Goal: Entertainment & Leisure: Browse casually

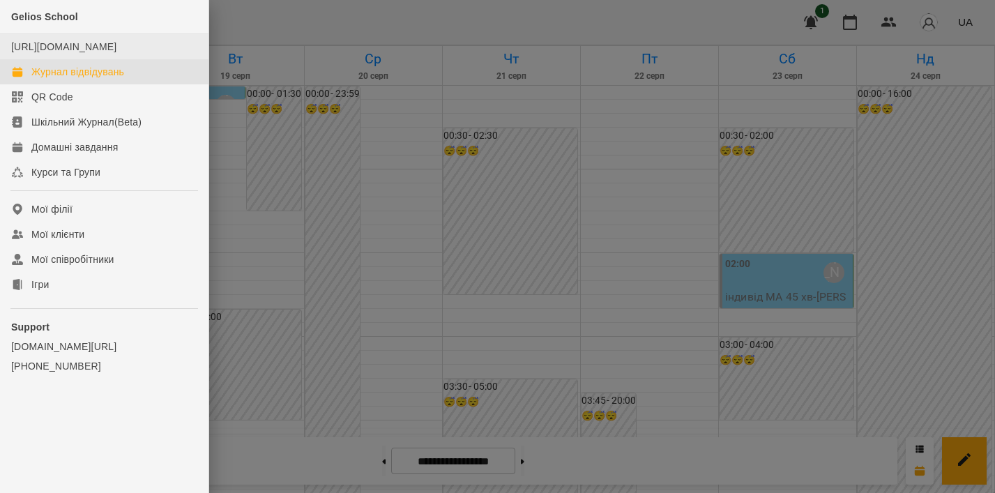
scroll to position [1664, 0]
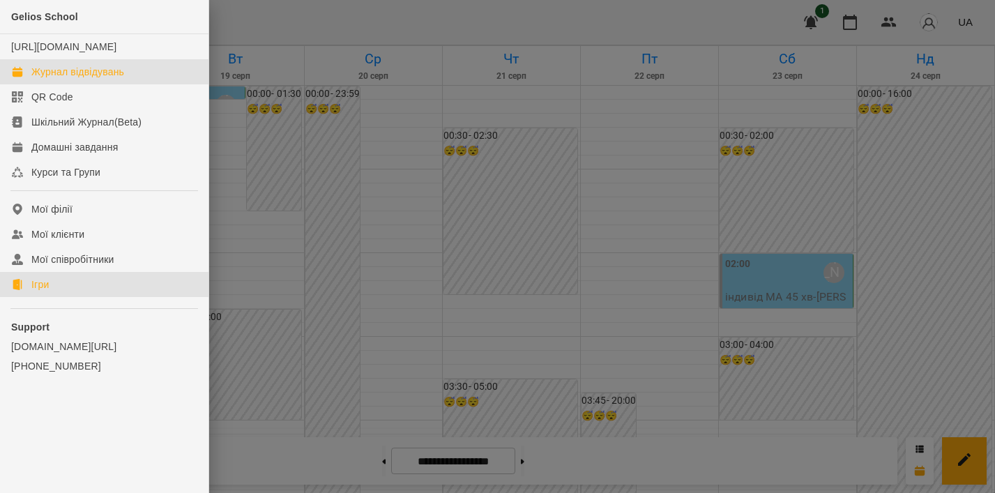
click at [21, 290] on icon at bounding box center [17, 284] width 9 height 11
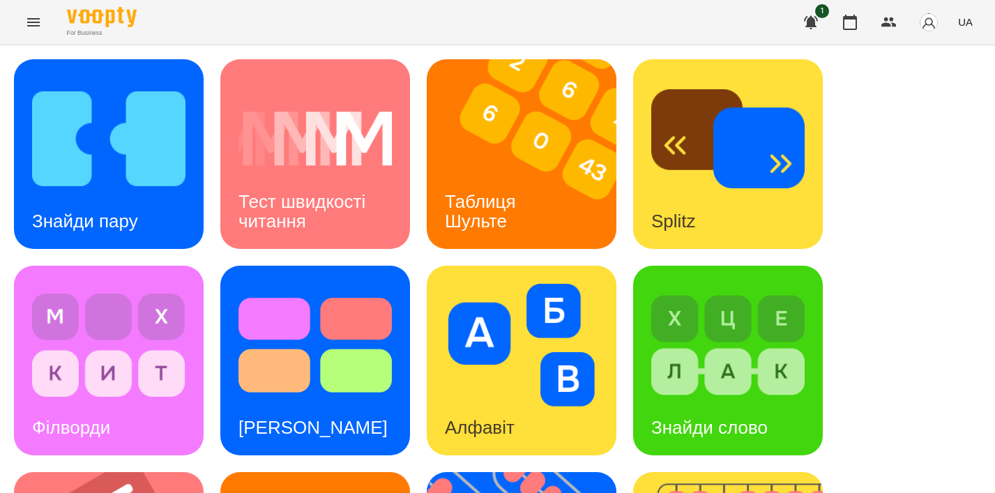
scroll to position [531, 0]
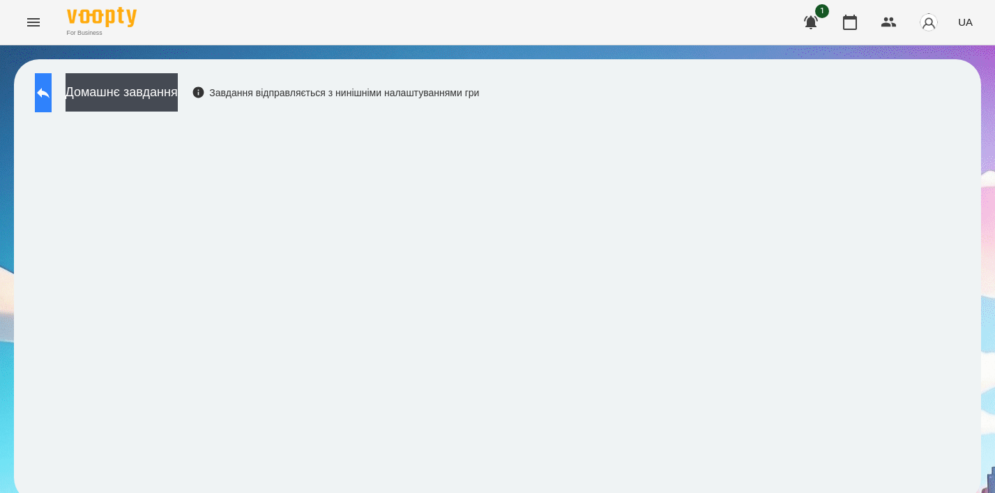
click at [52, 83] on button at bounding box center [43, 92] width 17 height 39
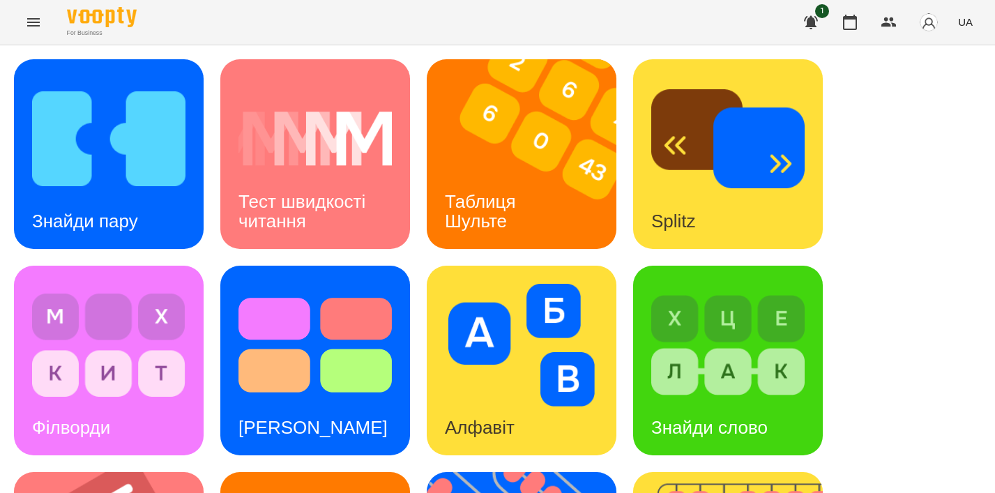
scroll to position [280, 0]
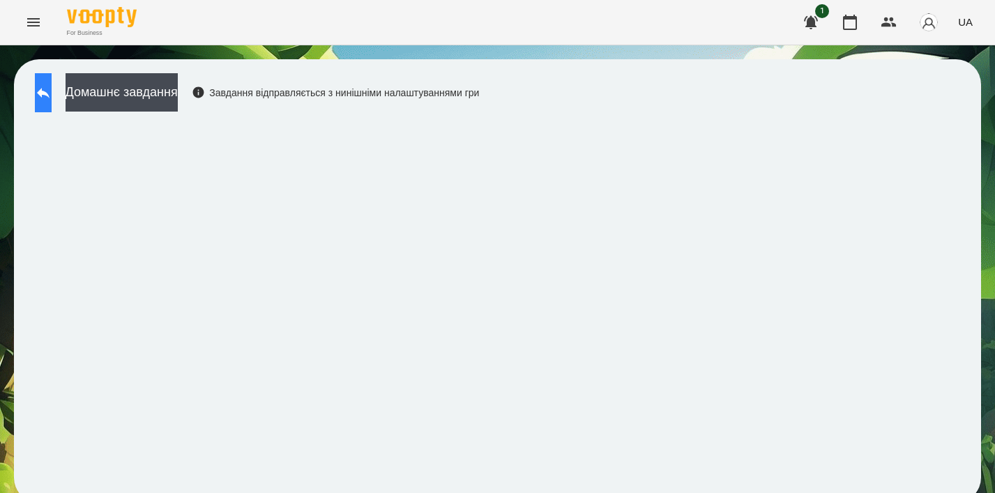
click at [47, 93] on button at bounding box center [43, 92] width 17 height 39
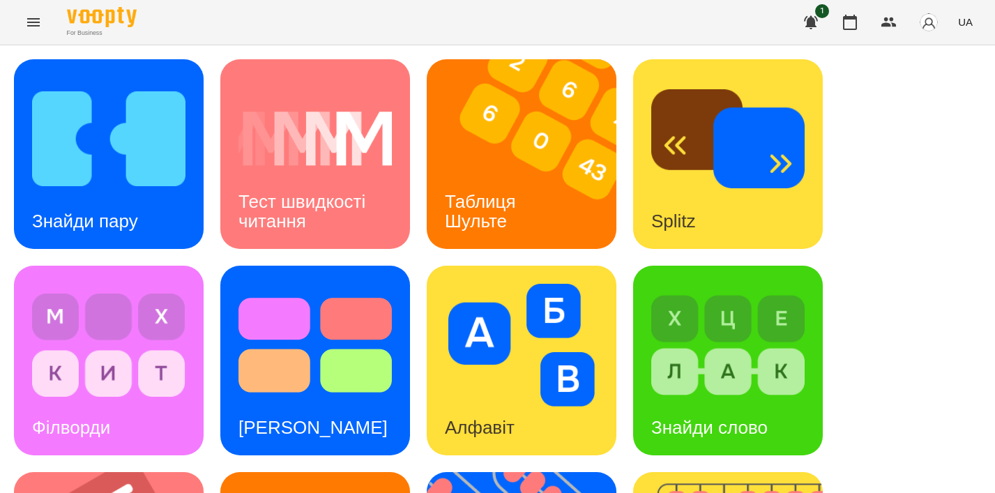
scroll to position [257, 0]
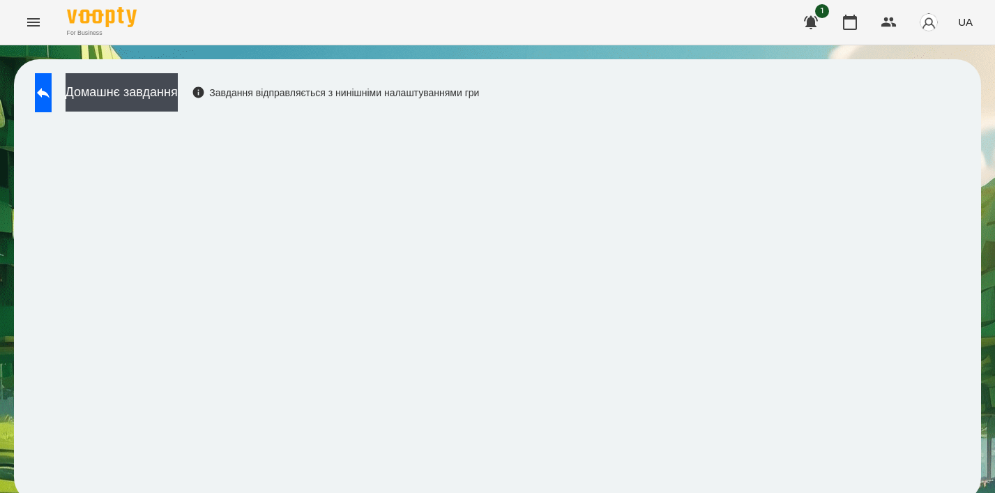
scroll to position [10, 0]
click at [37, 82] on button at bounding box center [43, 92] width 17 height 39
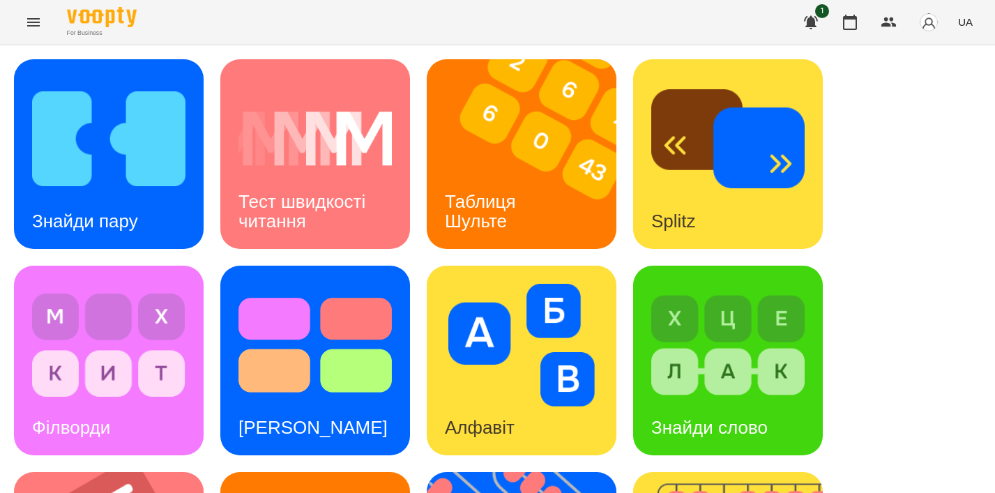
scroll to position [509, 0]
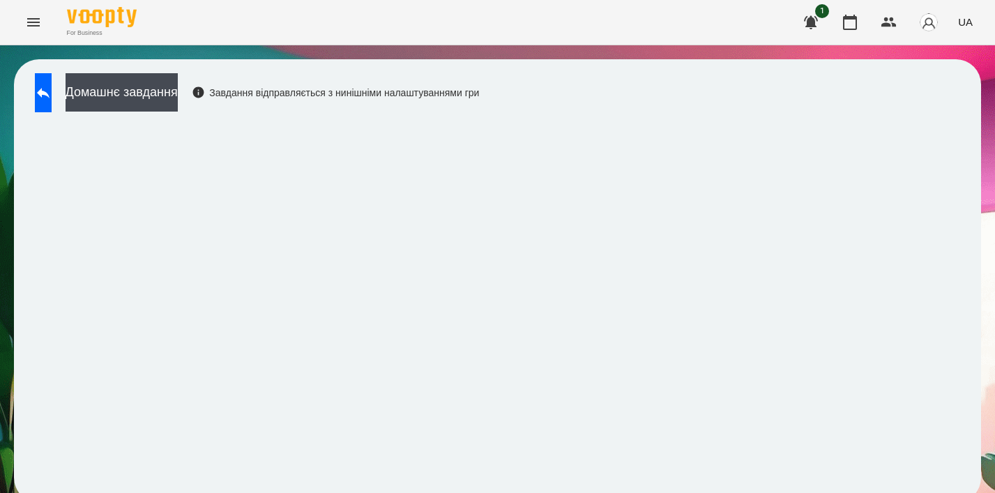
scroll to position [10, 0]
click at [44, 82] on button at bounding box center [43, 92] width 17 height 39
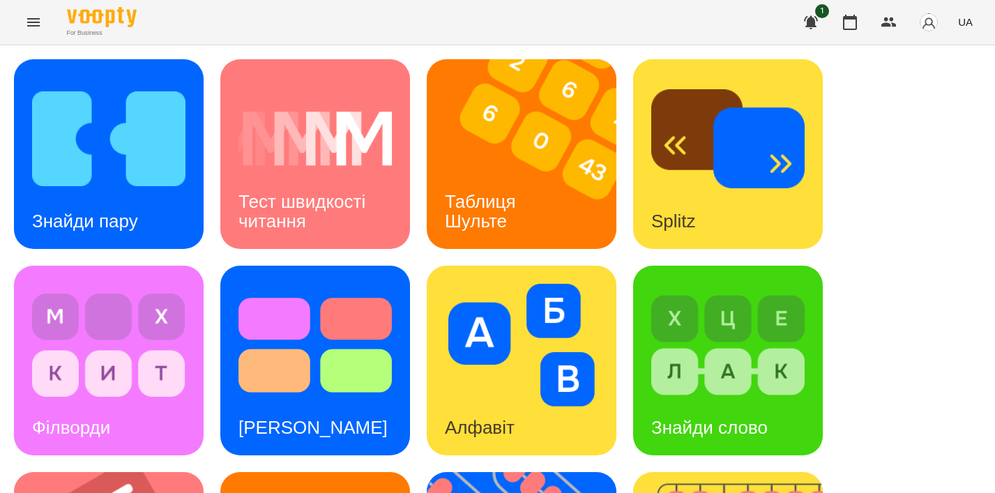
scroll to position [450, 0]
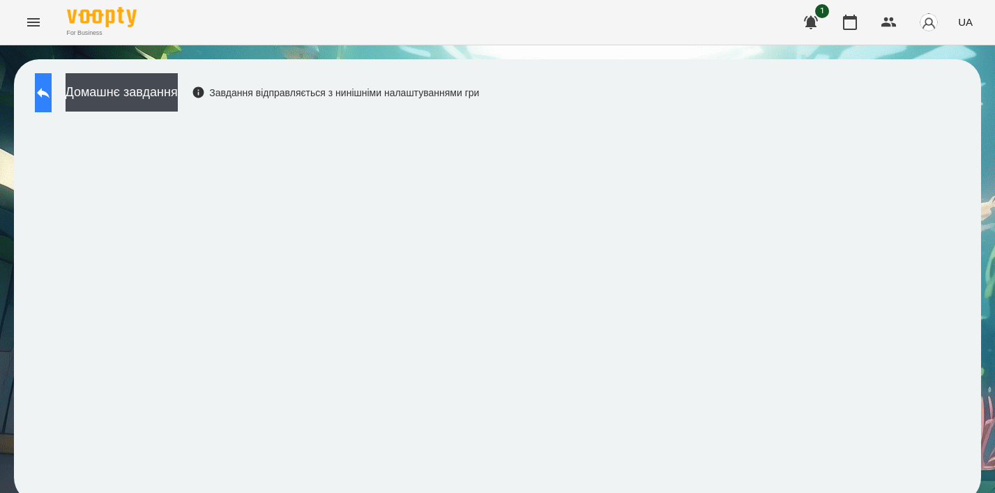
click at [47, 100] on button at bounding box center [43, 92] width 17 height 39
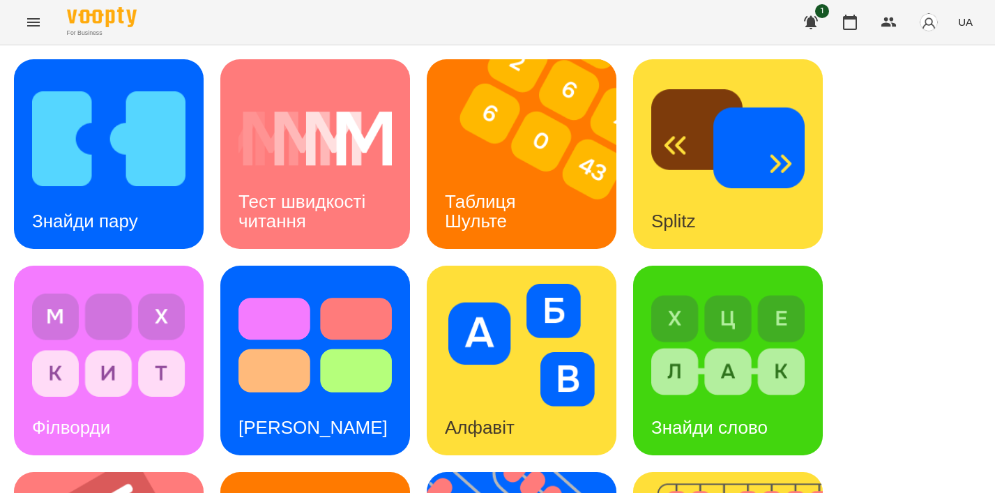
scroll to position [413, 0]
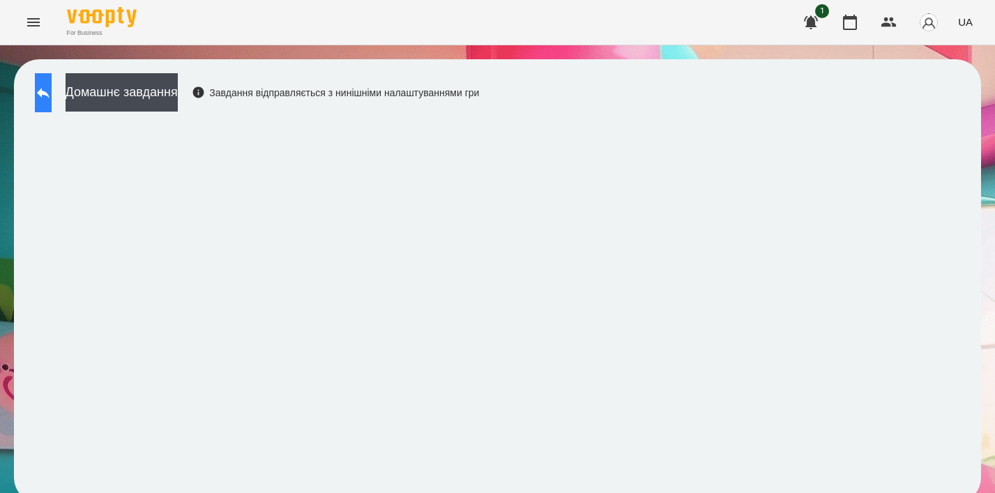
click at [40, 84] on button at bounding box center [43, 92] width 17 height 39
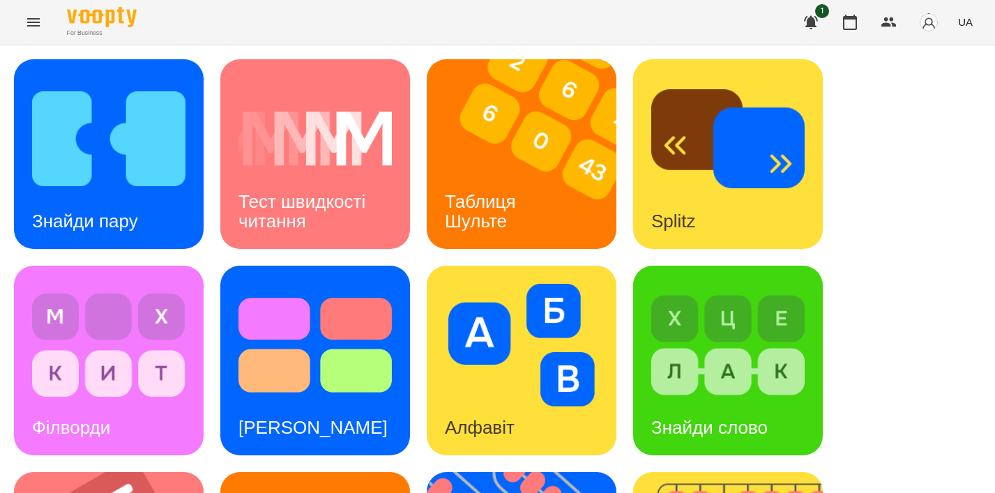
scroll to position [425, 0]
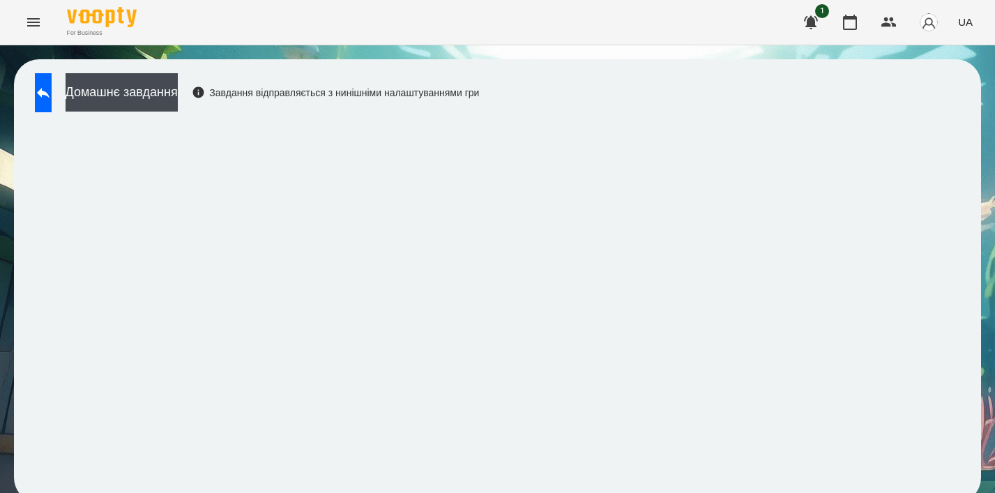
click at [448, 117] on div "Домашнє завдання Завдання відправляється з нинішніми налаштуваннями гри" at bounding box center [253, 96] width 451 height 46
click at [479, 117] on div "Домашнє завдання Завдання відправляється з нинішніми налаштуваннями гри" at bounding box center [253, 96] width 451 height 46
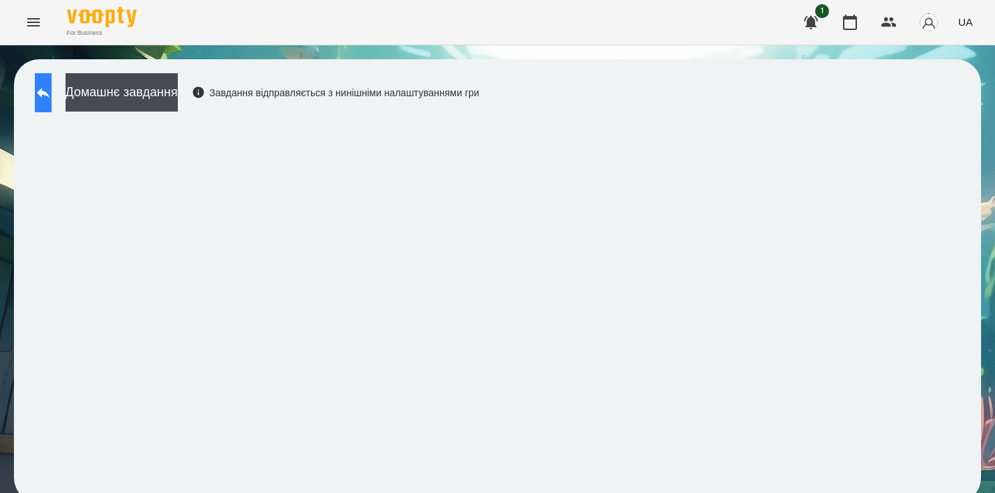
click at [46, 79] on button at bounding box center [43, 92] width 17 height 39
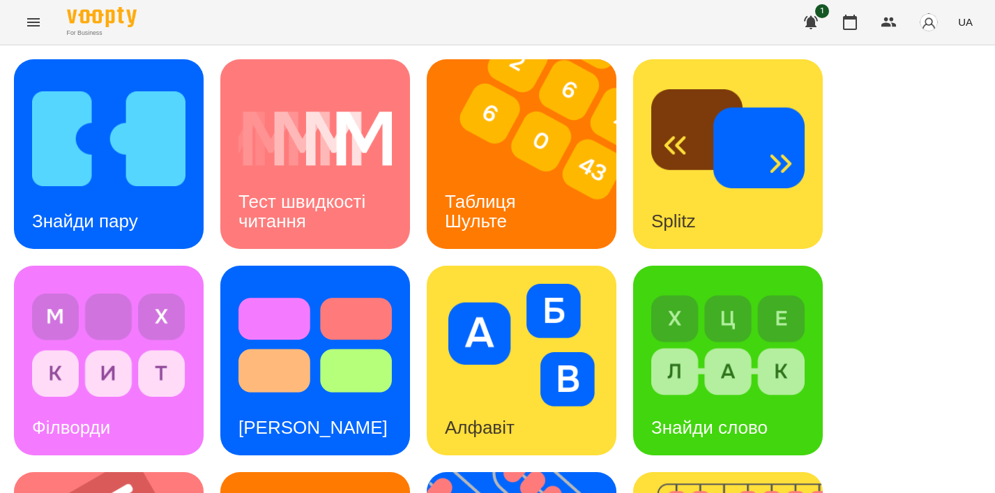
scroll to position [501, 0]
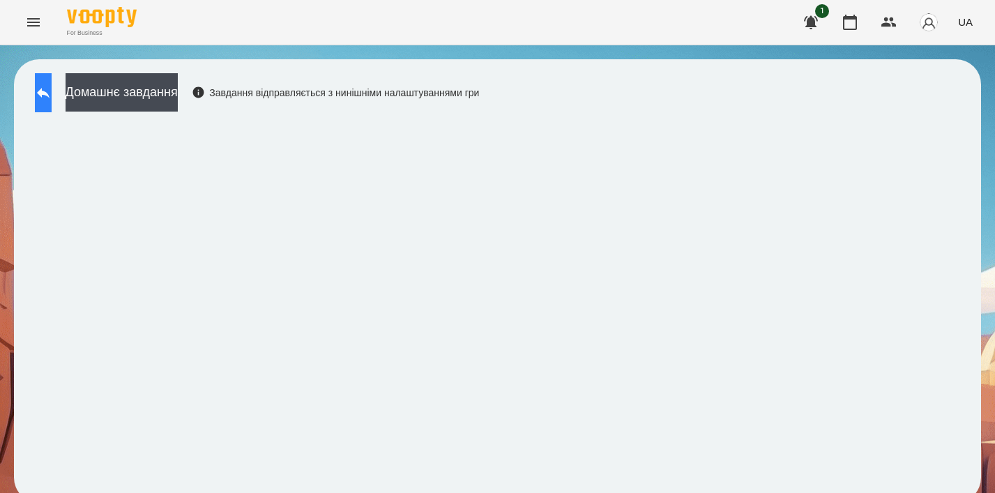
click at [50, 92] on icon at bounding box center [43, 93] width 13 height 10
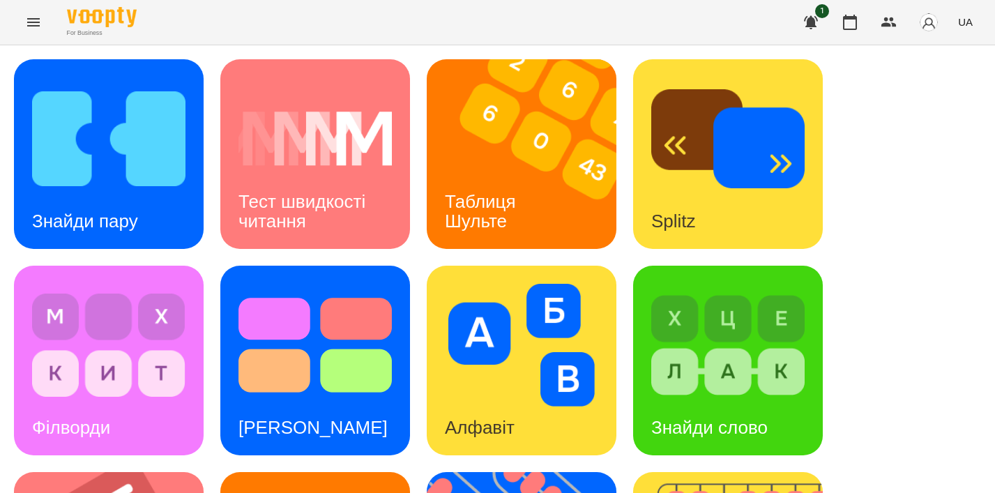
scroll to position [339, 0]
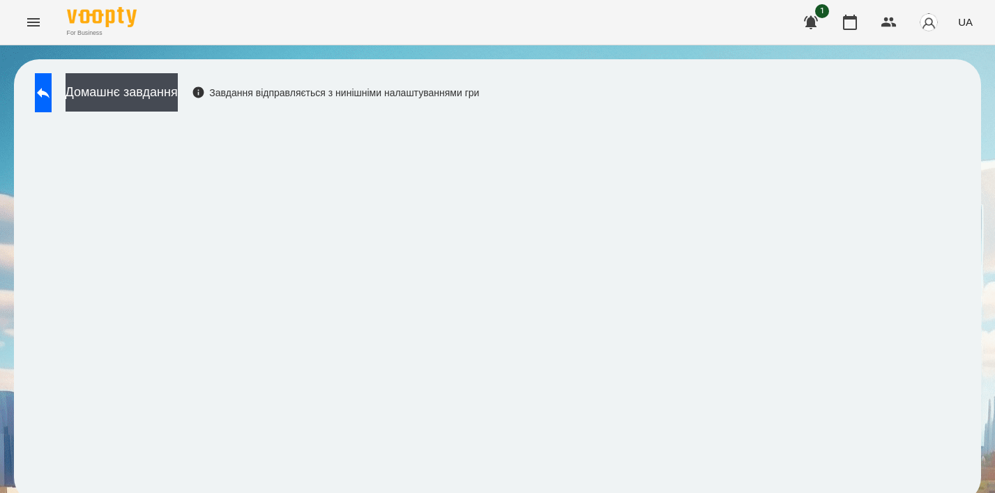
click at [424, 117] on div "Домашнє завдання Завдання відправляється з нинішніми налаштуваннями гри" at bounding box center [253, 96] width 451 height 46
click at [52, 87] on icon at bounding box center [43, 92] width 17 height 17
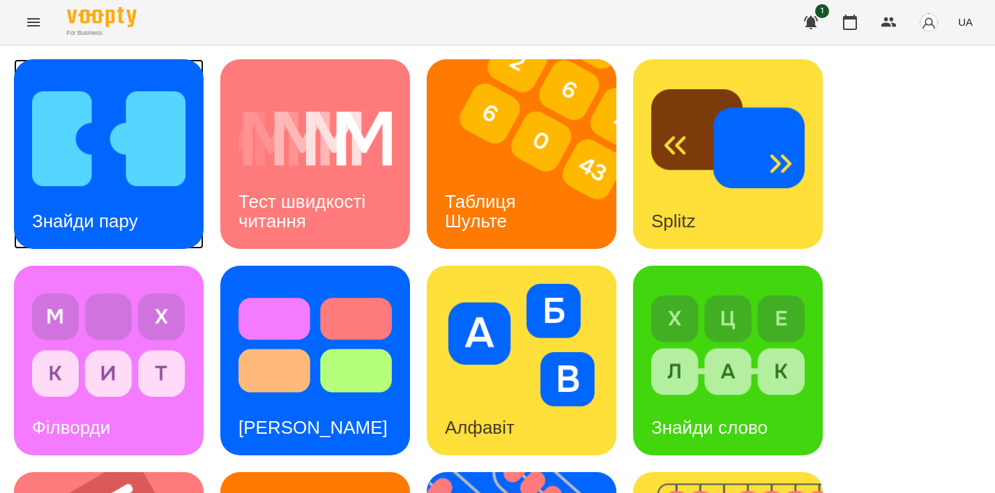
click at [149, 199] on div "Знайди пару" at bounding box center [85, 221] width 142 height 55
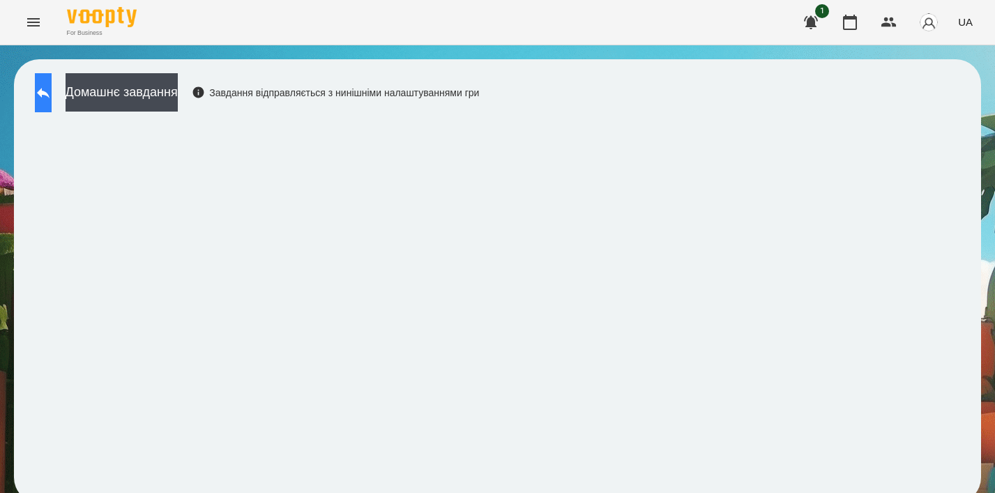
click at [52, 79] on button at bounding box center [43, 92] width 17 height 39
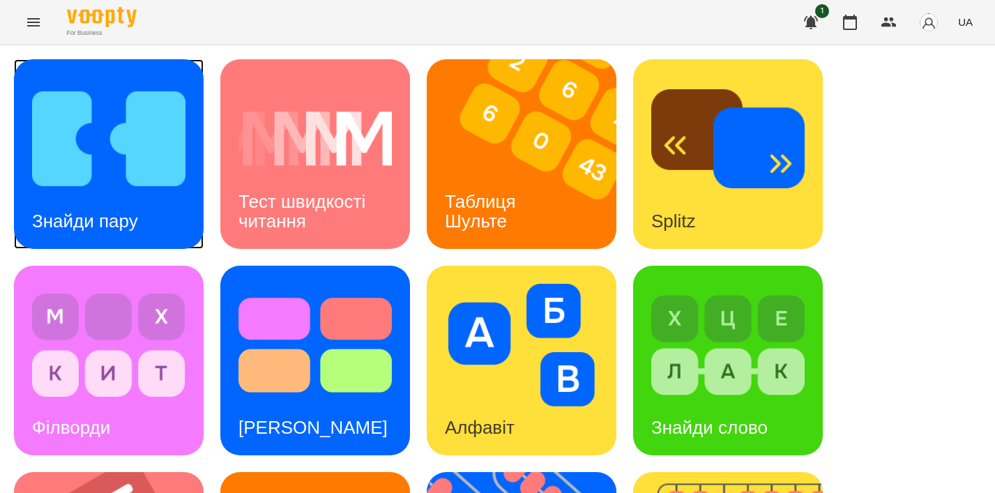
click at [17, 177] on div "Знайди пару" at bounding box center [109, 154] width 190 height 190
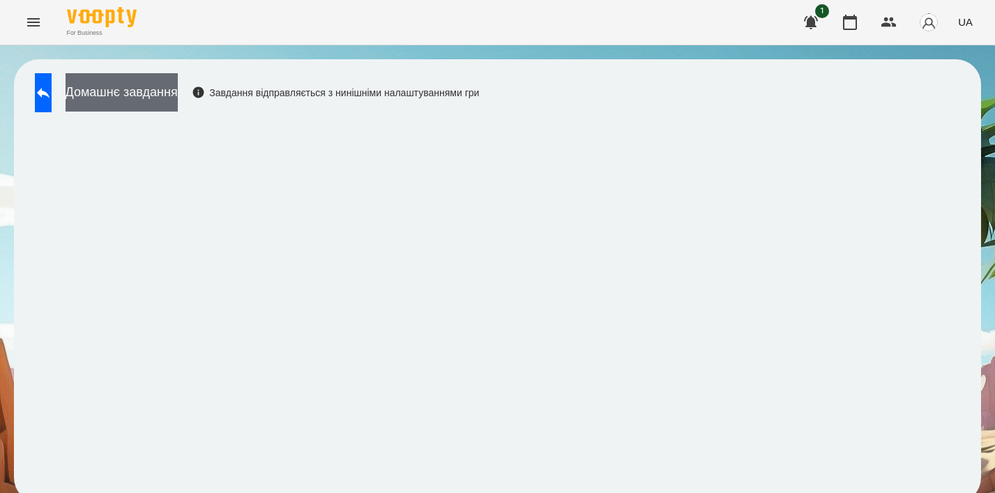
click at [116, 96] on button "Домашнє завдання" at bounding box center [122, 92] width 112 height 38
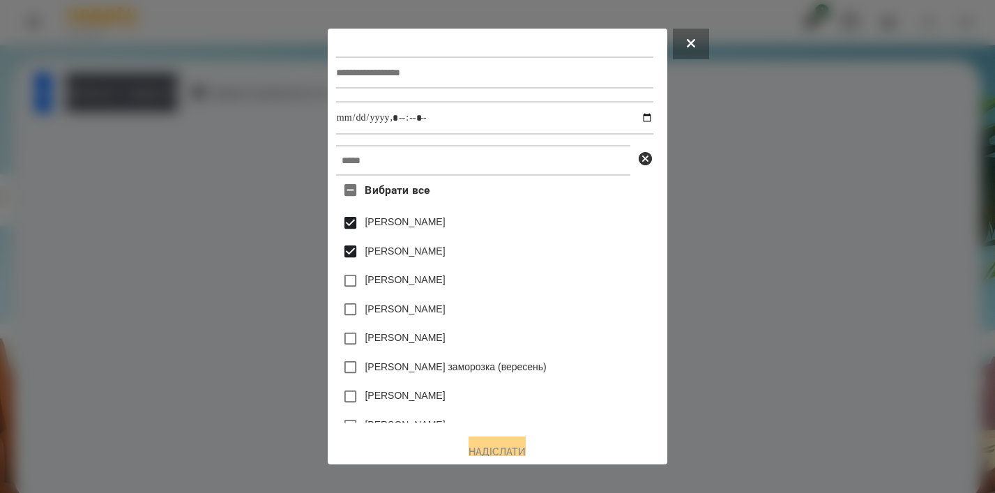
click at [365, 192] on span "Вибрати все" at bounding box center [397, 190] width 65 height 17
click at [365, 193] on span "Вибрати все" at bounding box center [397, 190] width 65 height 17
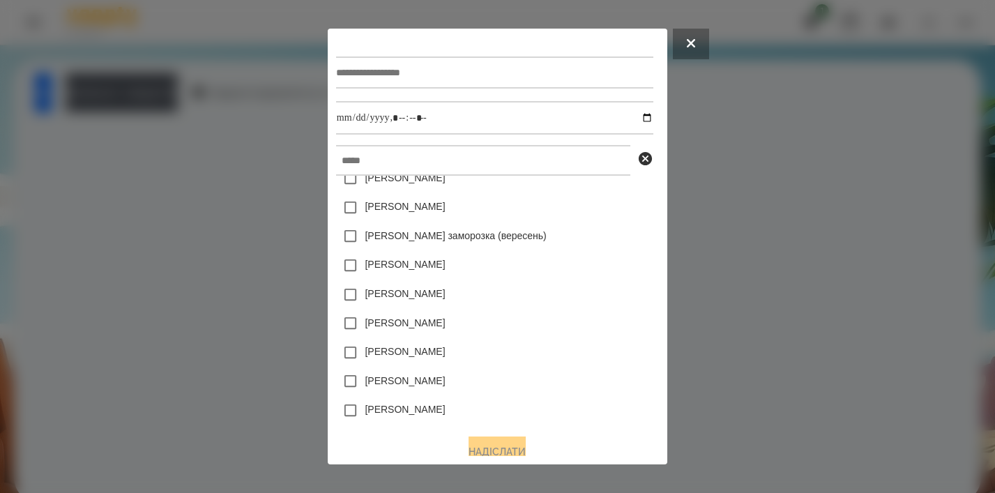
scroll to position [132, 0]
click at [247, 342] on div at bounding box center [497, 246] width 995 height 493
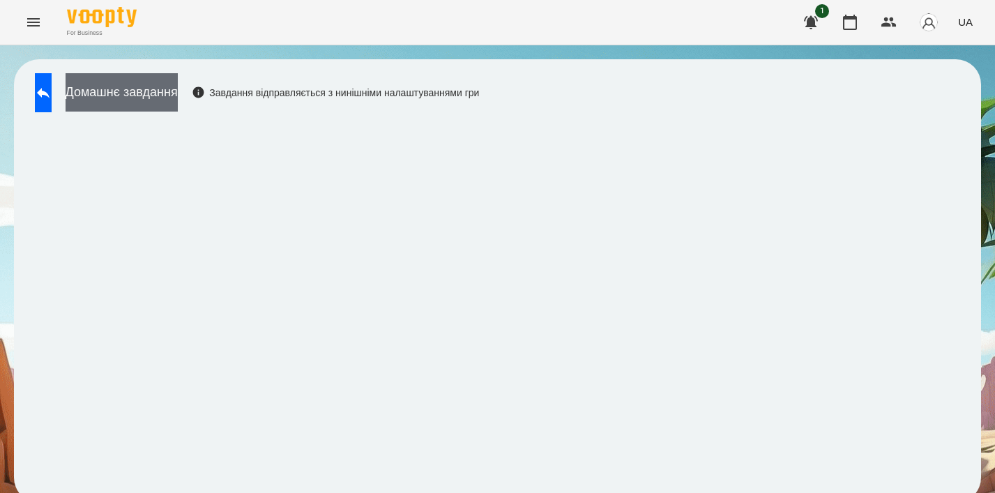
click at [123, 107] on button "Домашнє завдання" at bounding box center [122, 92] width 112 height 38
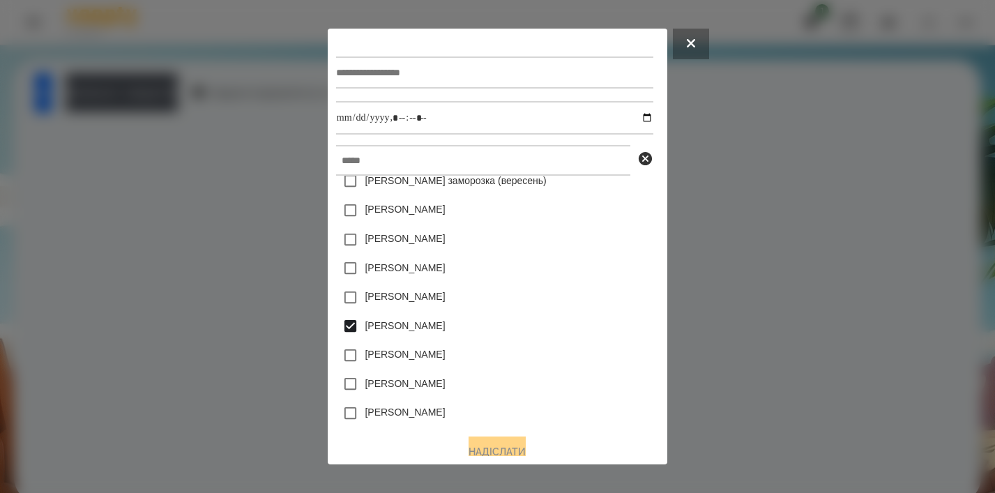
scroll to position [190, 0]
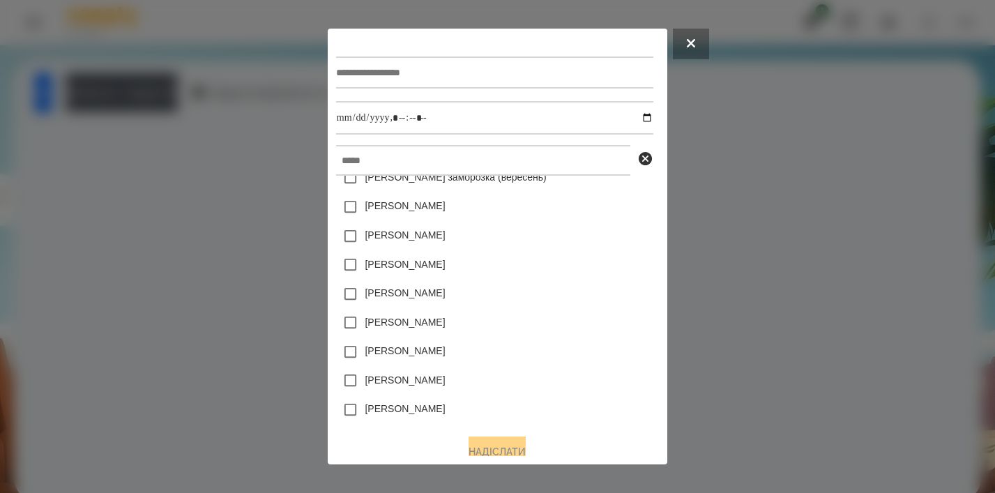
click at [284, 339] on div at bounding box center [497, 246] width 995 height 493
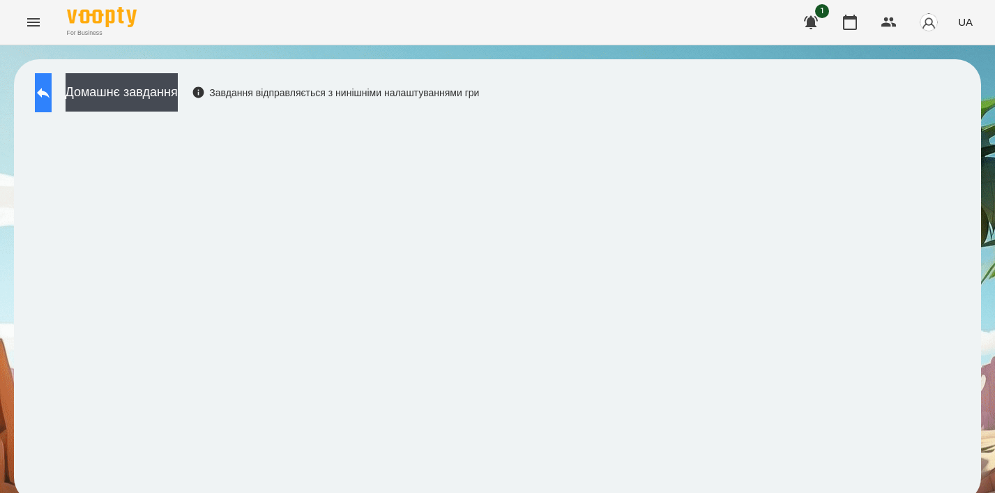
click at [52, 98] on icon at bounding box center [43, 92] width 17 height 17
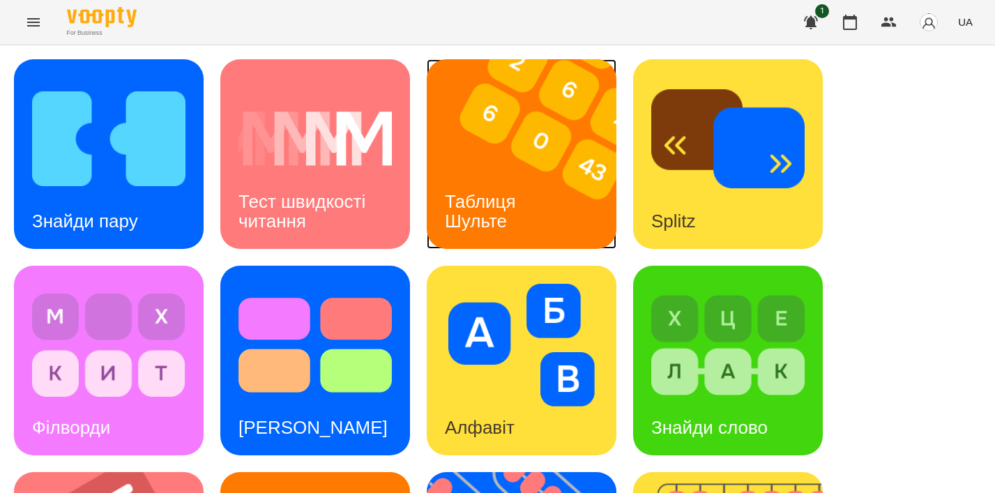
click at [517, 131] on img at bounding box center [530, 154] width 207 height 190
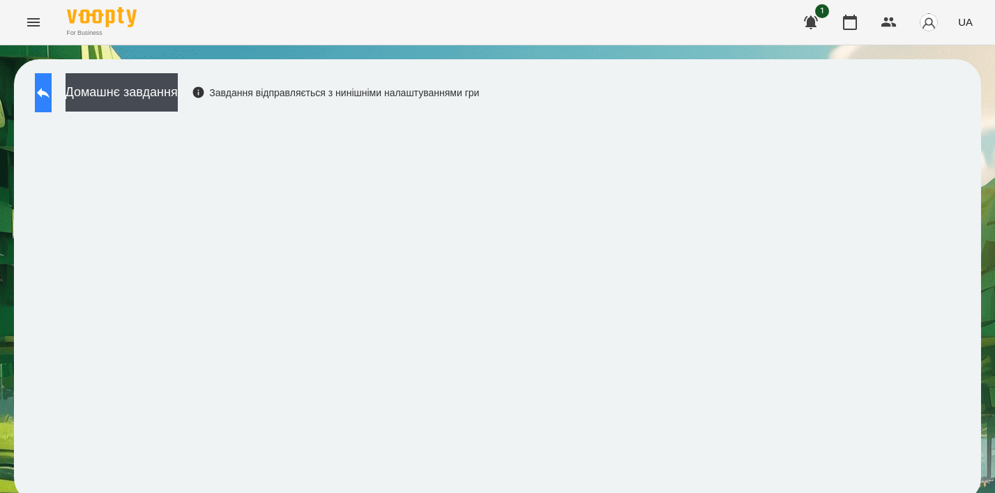
click at [52, 95] on icon at bounding box center [43, 92] width 17 height 17
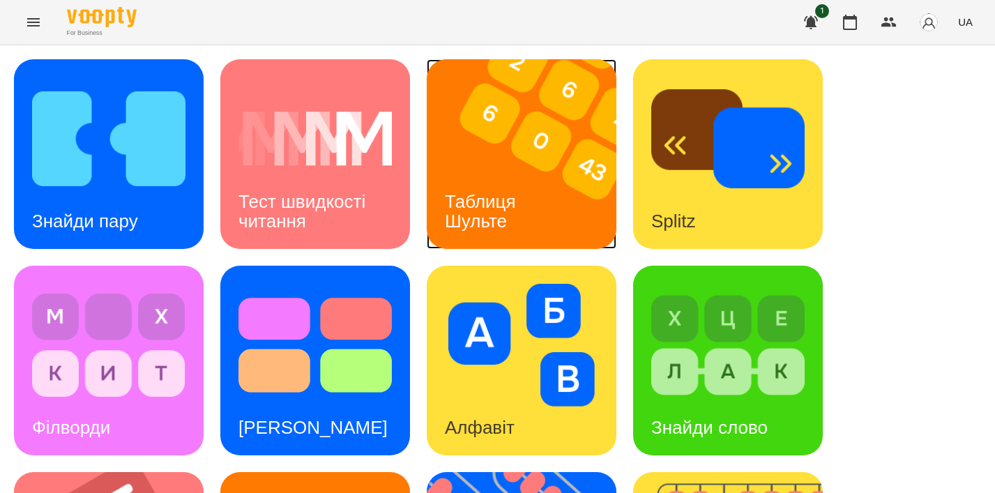
click at [464, 178] on div "Таблиця Шульте" at bounding box center [483, 211] width 112 height 75
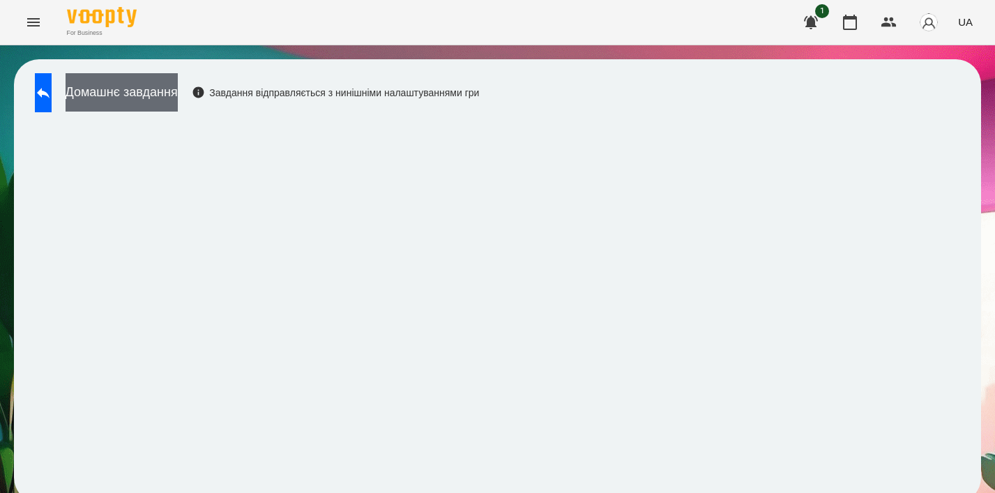
click at [117, 86] on button "Домашнє завдання" at bounding box center [122, 92] width 112 height 38
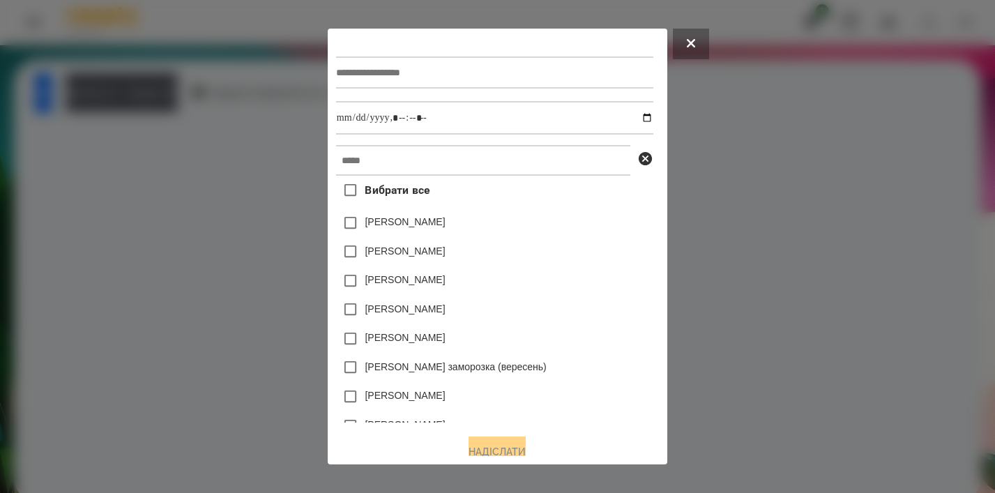
click at [71, 80] on div at bounding box center [497, 246] width 995 height 493
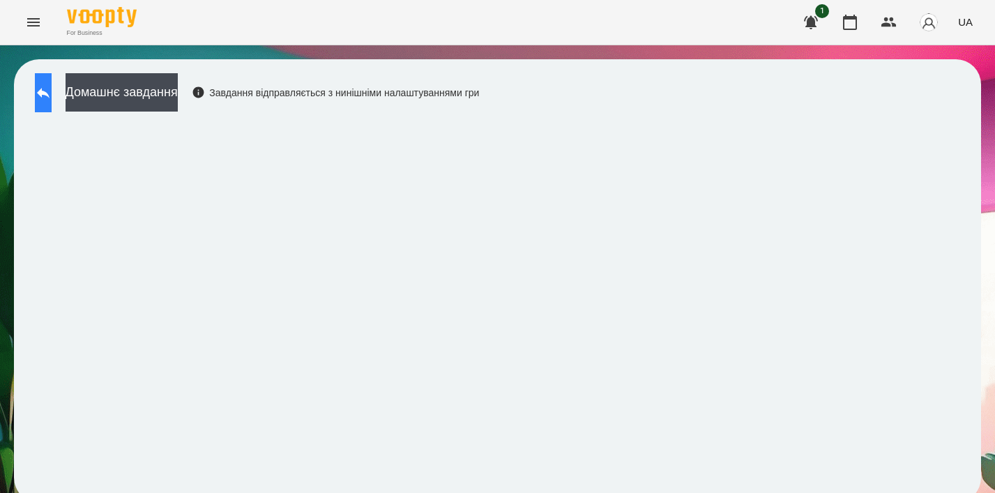
click at [52, 83] on button at bounding box center [43, 92] width 17 height 39
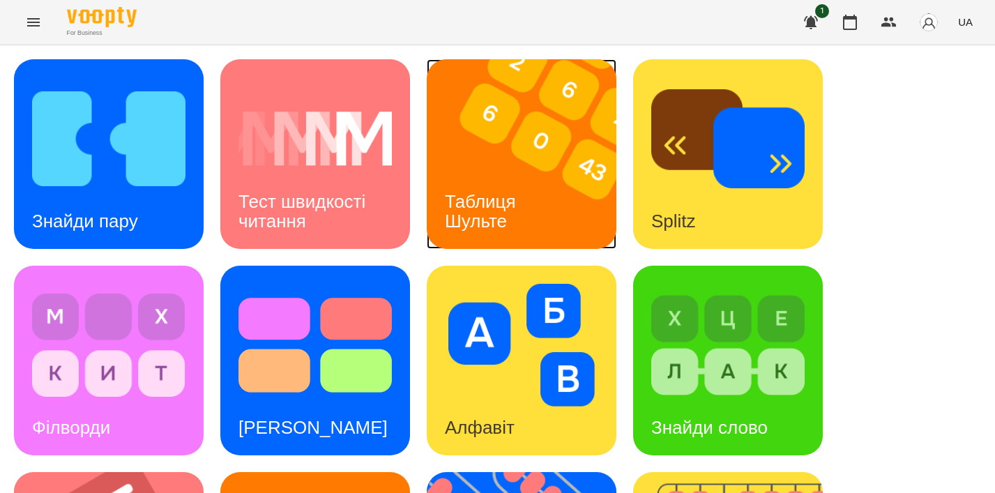
click at [446, 231] on div "Таблиця Шульте" at bounding box center [483, 211] width 112 height 75
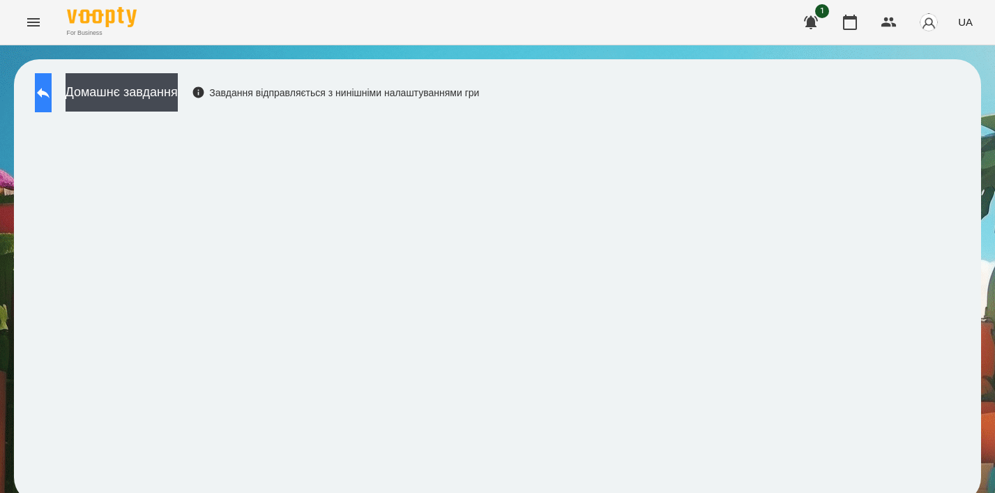
click at [52, 80] on button at bounding box center [43, 92] width 17 height 39
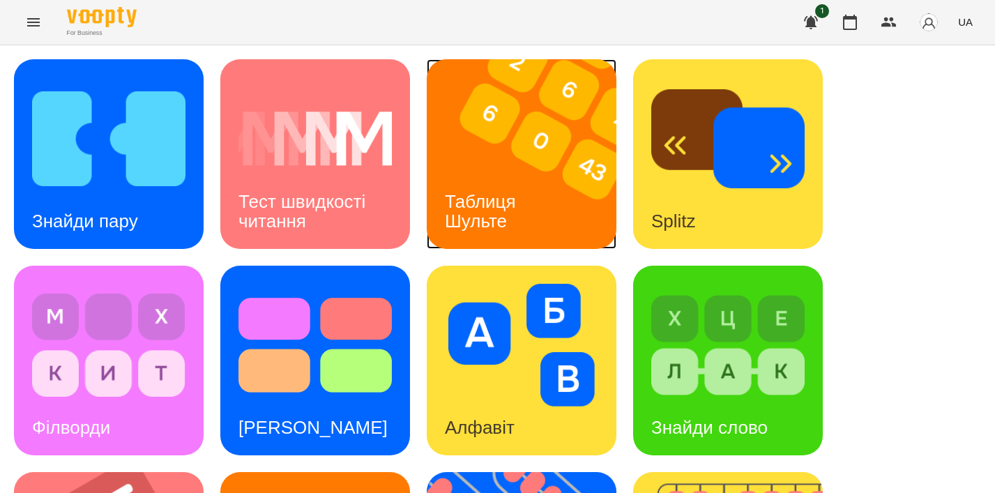
click at [534, 192] on div "Таблиця Шульте" at bounding box center [483, 211] width 112 height 75
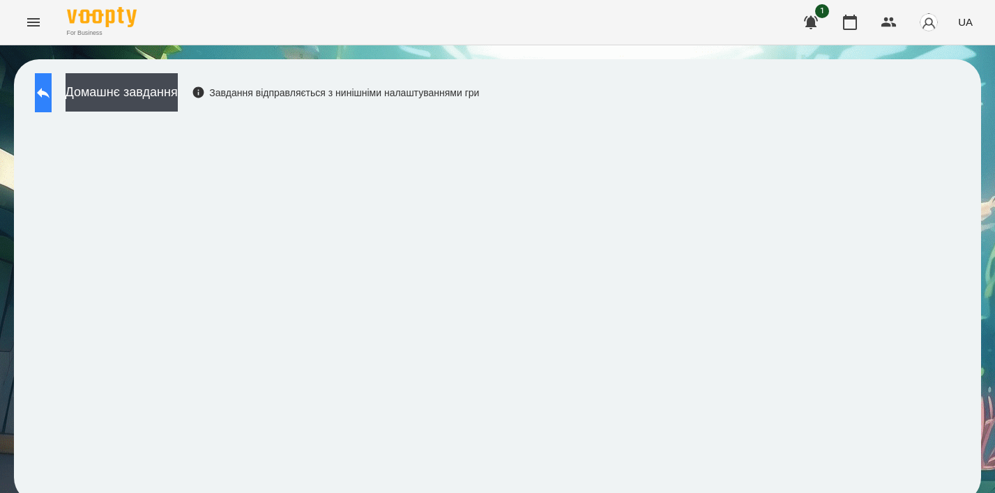
click at [52, 87] on button at bounding box center [43, 92] width 17 height 39
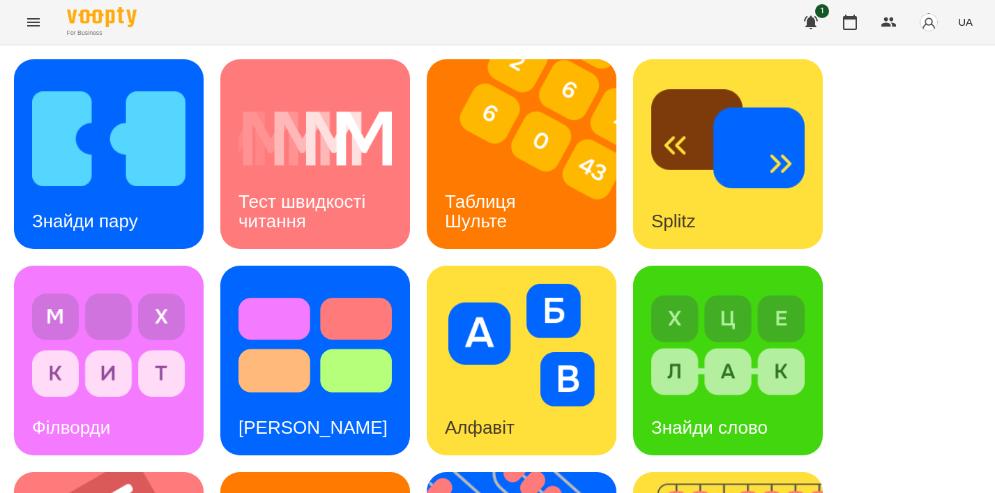
click at [36, 15] on icon "Menu" at bounding box center [33, 22] width 17 height 17
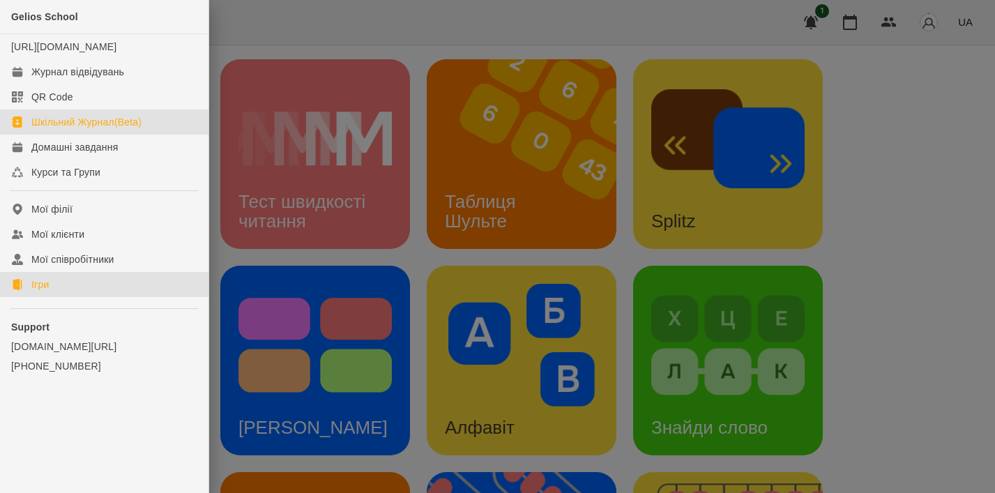
click at [30, 131] on link "Шкільний Журнал(Beta)" at bounding box center [104, 121] width 209 height 25
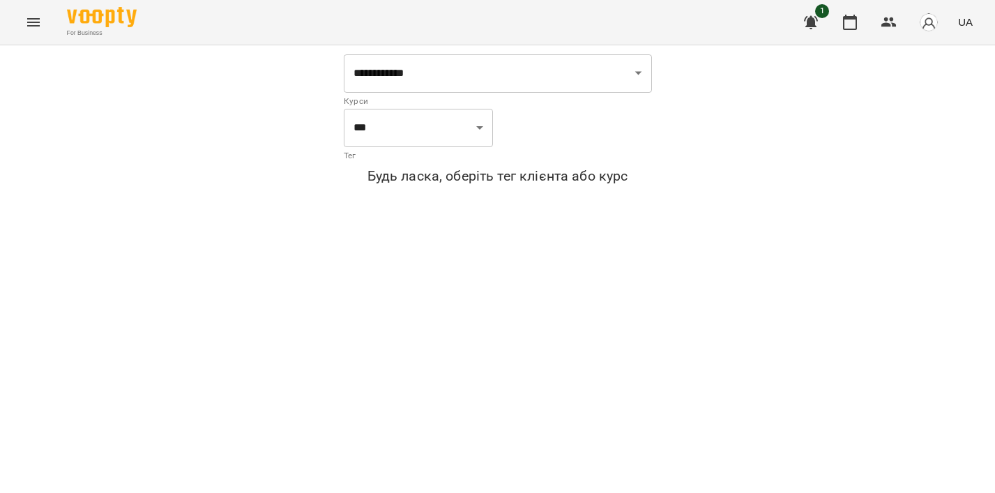
click at [35, 3] on div "For Business 1 UA" at bounding box center [497, 22] width 995 height 45
click at [35, 15] on icon "Menu" at bounding box center [33, 22] width 17 height 17
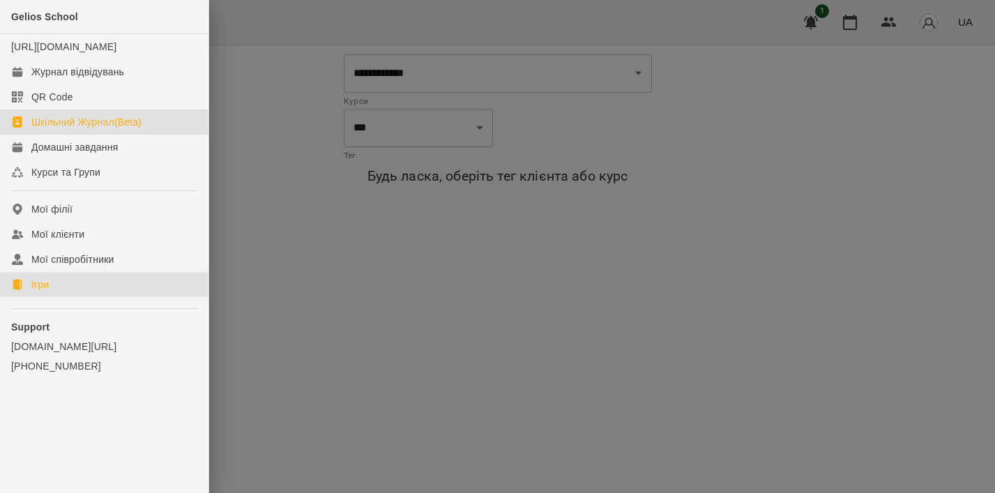
click at [23, 288] on link "Ігри" at bounding box center [104, 284] width 209 height 25
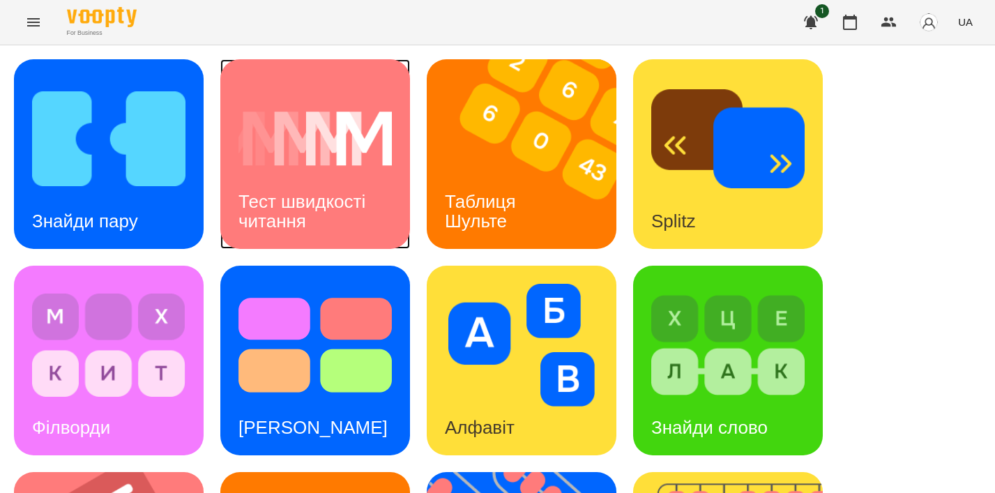
click at [315, 165] on img at bounding box center [314, 138] width 153 height 123
click at [697, 127] on img at bounding box center [727, 138] width 153 height 123
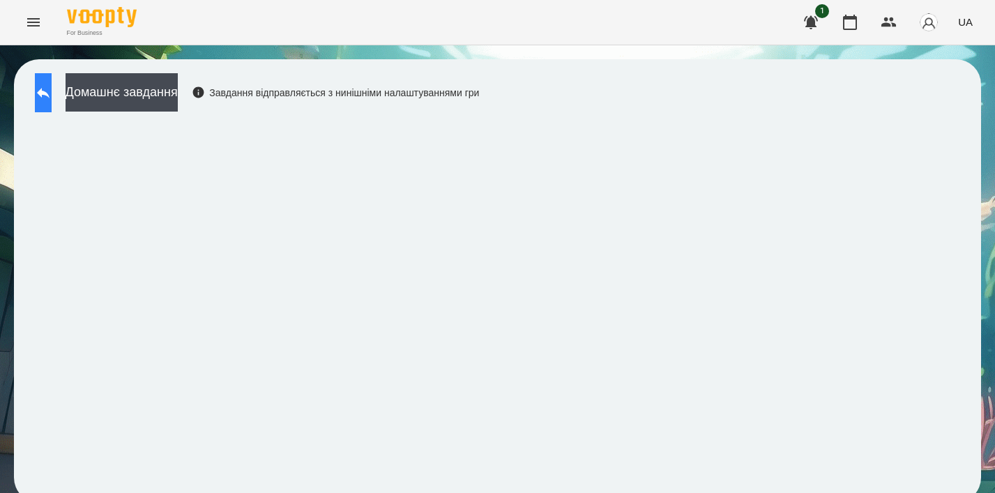
click at [42, 81] on button at bounding box center [43, 92] width 17 height 39
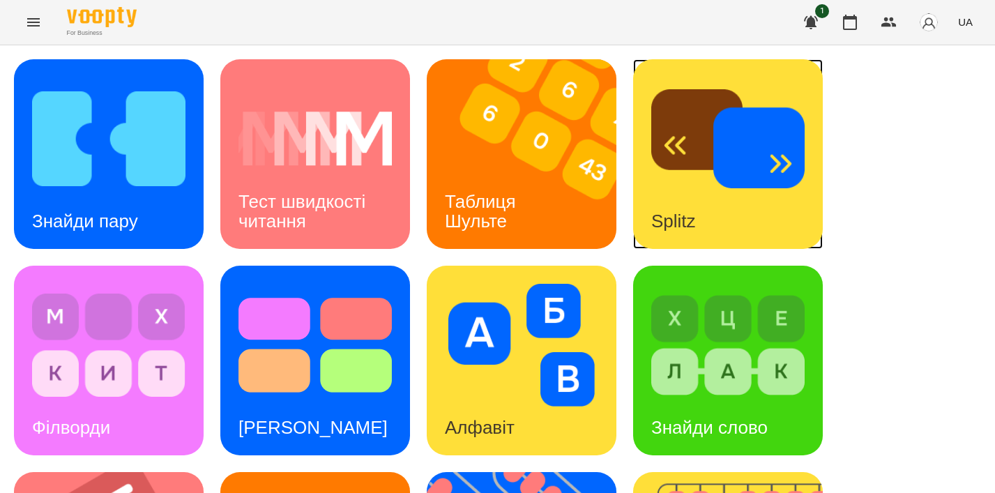
click at [707, 116] on img at bounding box center [727, 138] width 153 height 123
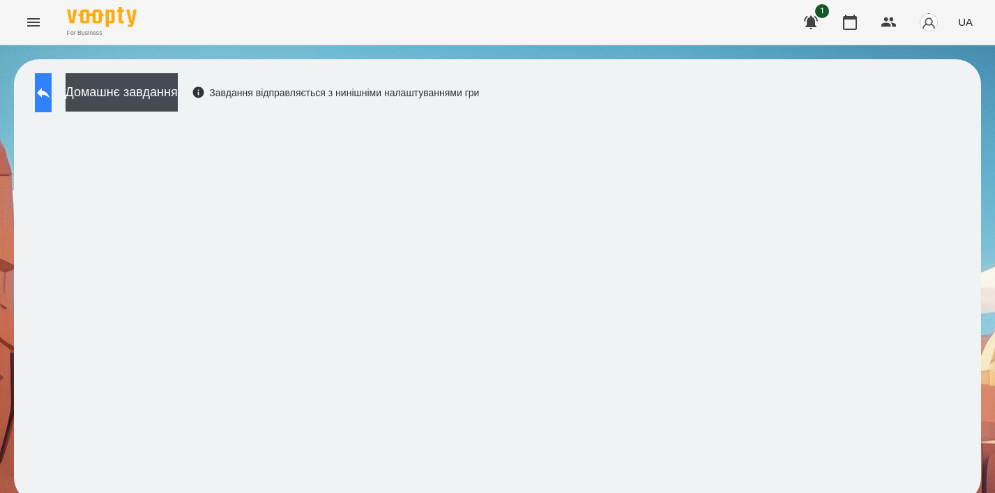
click at [52, 101] on button at bounding box center [43, 92] width 17 height 39
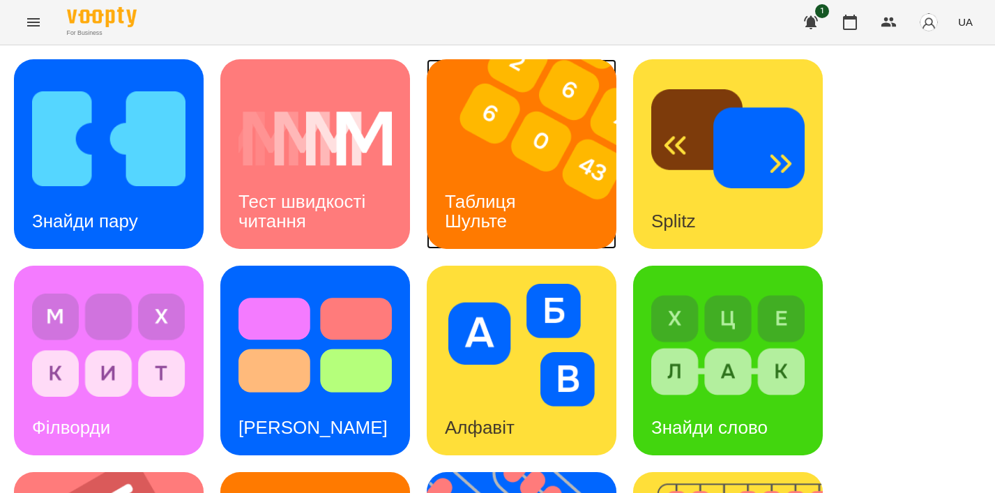
click at [606, 246] on img at bounding box center [530, 154] width 207 height 190
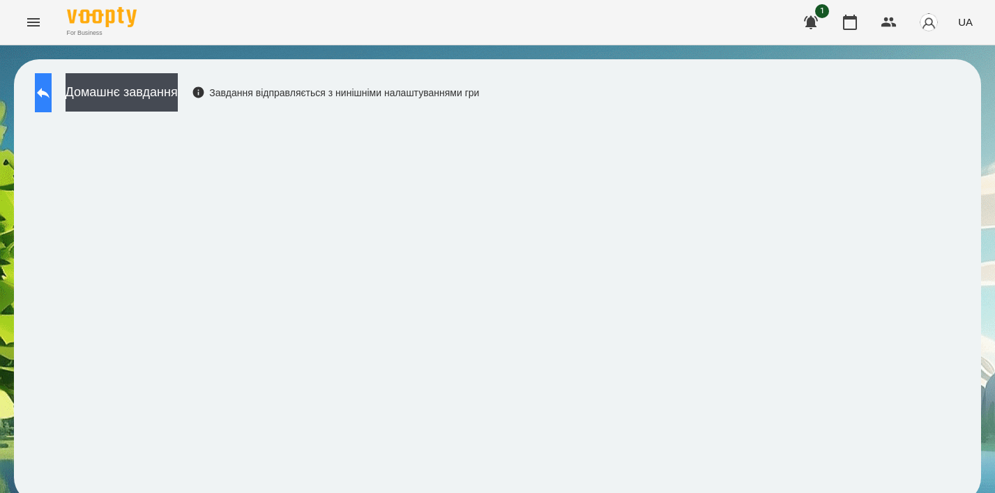
click at [52, 89] on button at bounding box center [43, 92] width 17 height 39
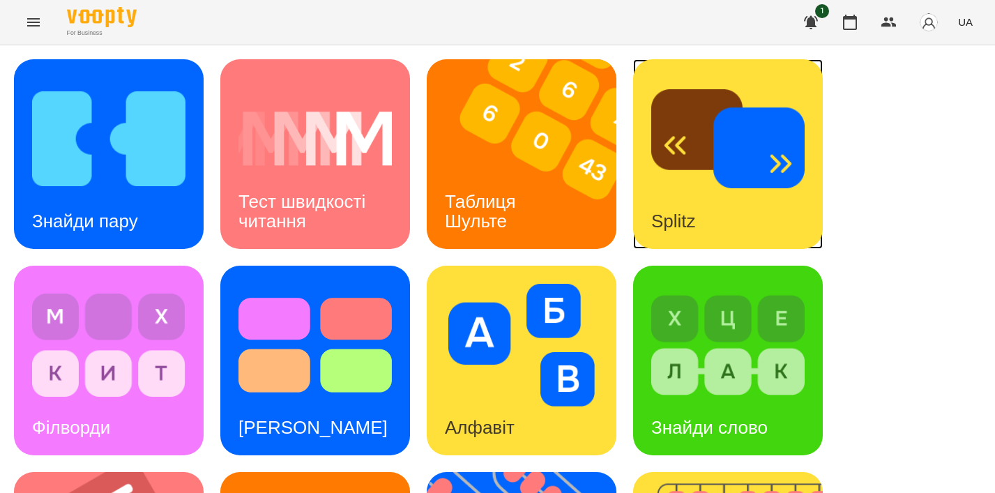
click at [748, 121] on img at bounding box center [727, 138] width 153 height 123
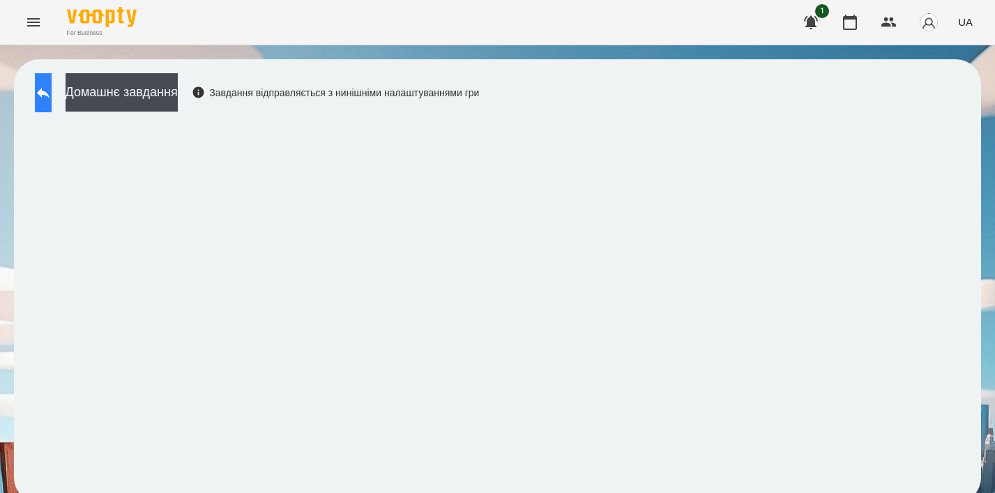
click at [52, 98] on button at bounding box center [43, 92] width 17 height 39
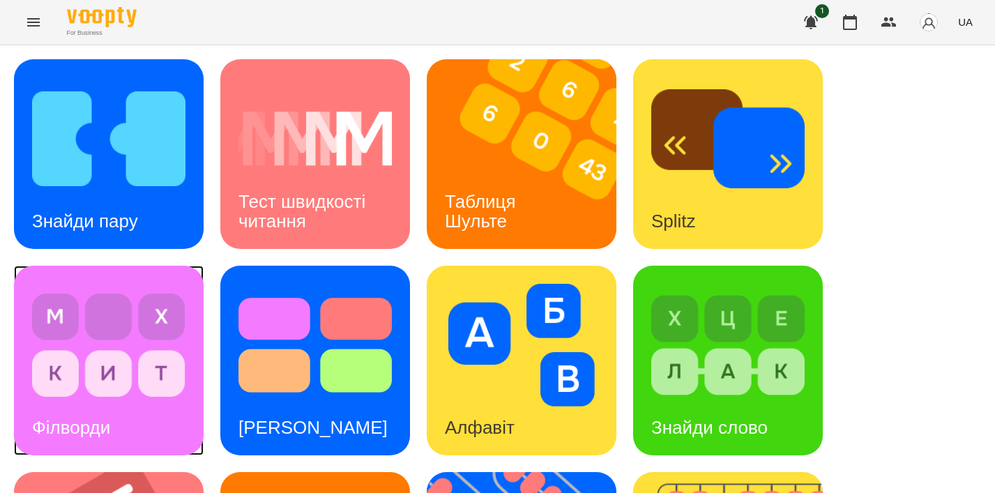
click at [74, 377] on img at bounding box center [108, 345] width 153 height 123
